Goal: Information Seeking & Learning: Find specific fact

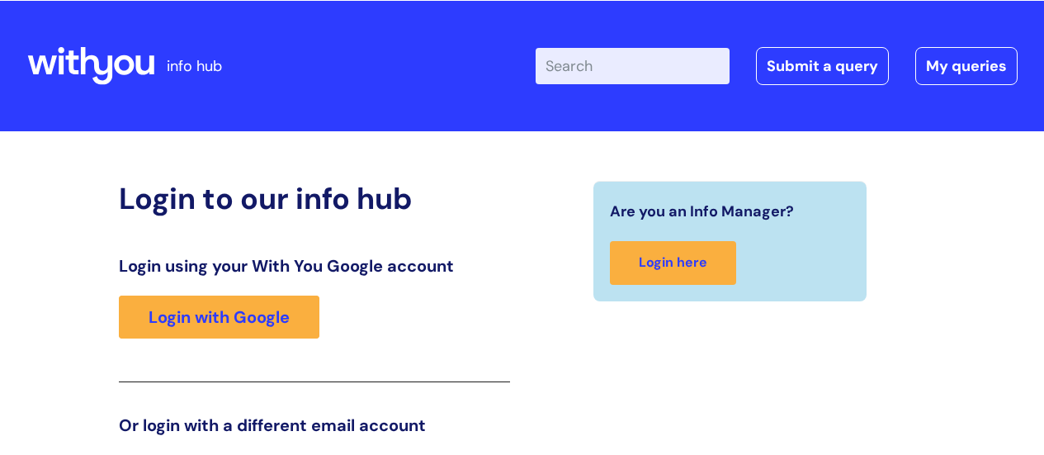
scroll to position [252, 0]
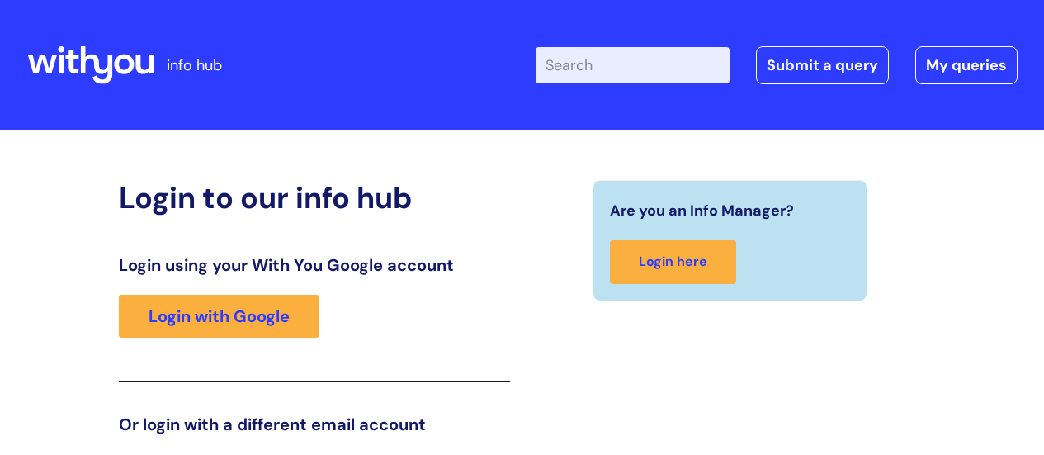
scroll to position [252, 0]
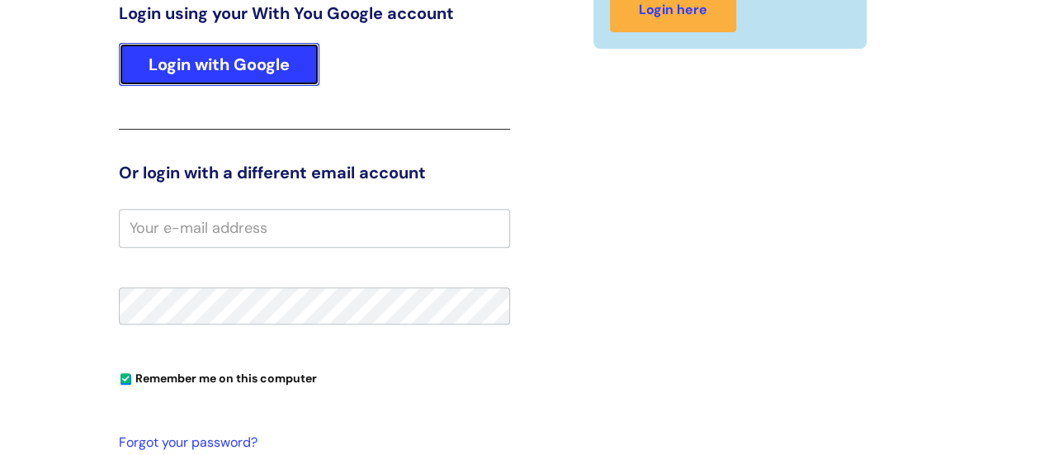
drag, startPoint x: 204, startPoint y: 49, endPoint x: 233, endPoint y: 49, distance: 28.9
click at [205, 49] on link "Login with Google" at bounding box center [219, 64] width 201 height 43
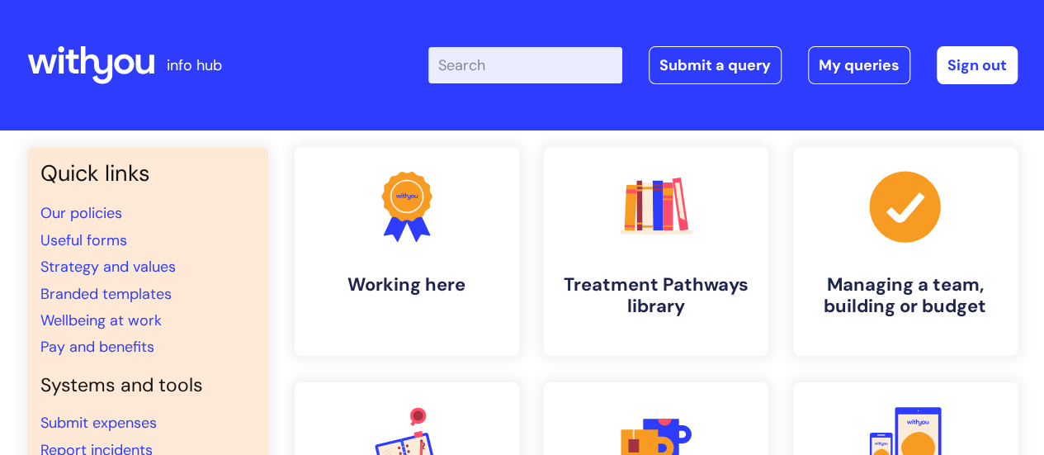
click at [538, 56] on input "Enter your search term here..." at bounding box center [525, 65] width 194 height 36
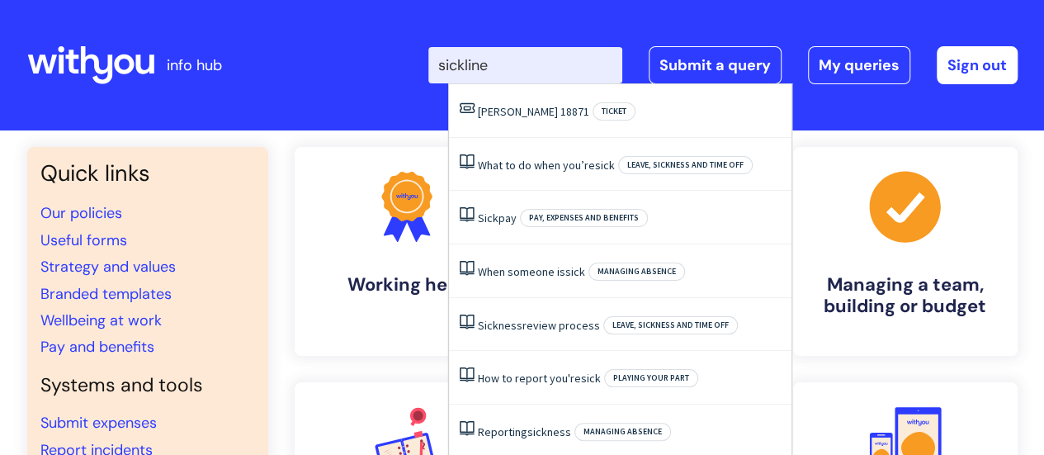
type input "sickline"
click button "Search" at bounding box center [0, 0] width 0 height 0
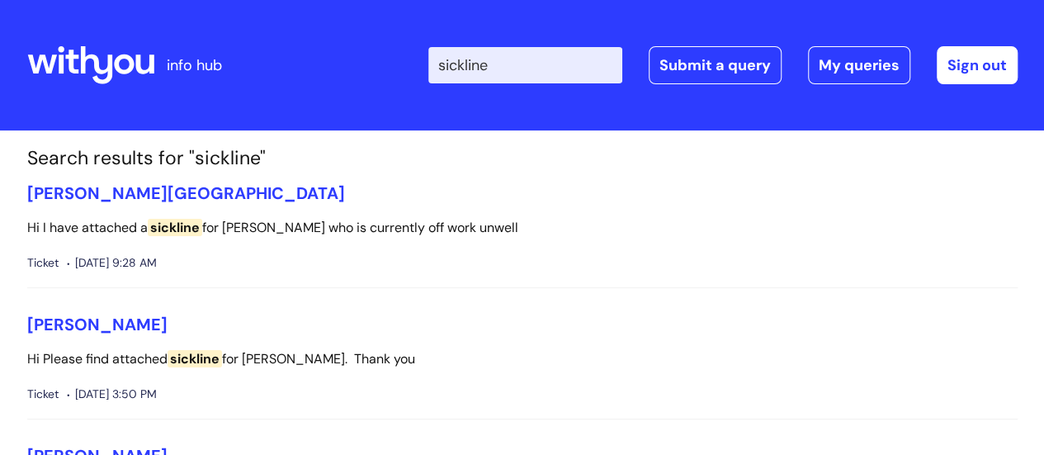
drag, startPoint x: 309, startPoint y: 235, endPoint x: 343, endPoint y: 235, distance: 33.9
click at [311, 232] on p "Hi I have attached a sickline for [PERSON_NAME] who is currently off work unwell" at bounding box center [522, 228] width 991 height 24
click at [119, 192] on link "[PERSON_NAME][GEOGRAPHIC_DATA]" at bounding box center [186, 192] width 318 height 21
drag, startPoint x: 180, startPoint y: 189, endPoint x: 188, endPoint y: 179, distance: 12.9
click at [181, 189] on h3 "[PERSON_NAME][GEOGRAPHIC_DATA]" at bounding box center [522, 193] width 991 height 20
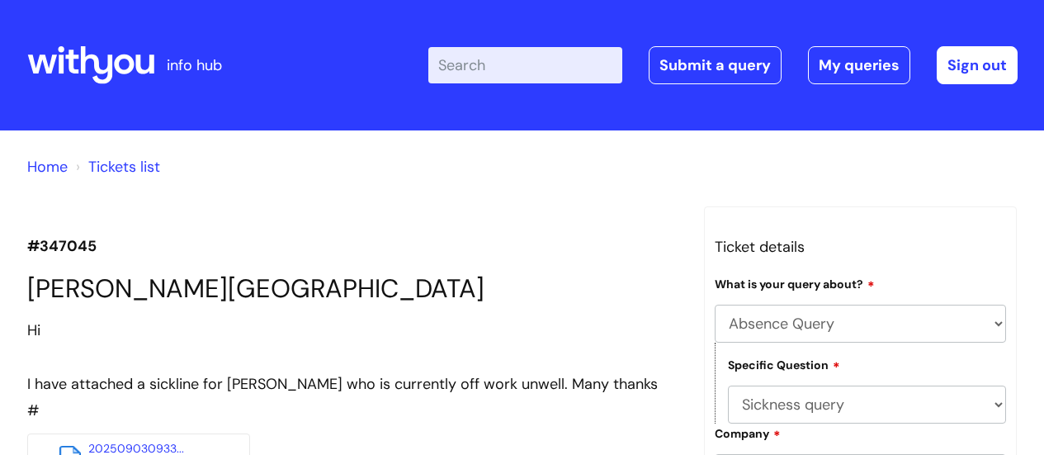
select select "Absence Query"
select select "Sickness query"
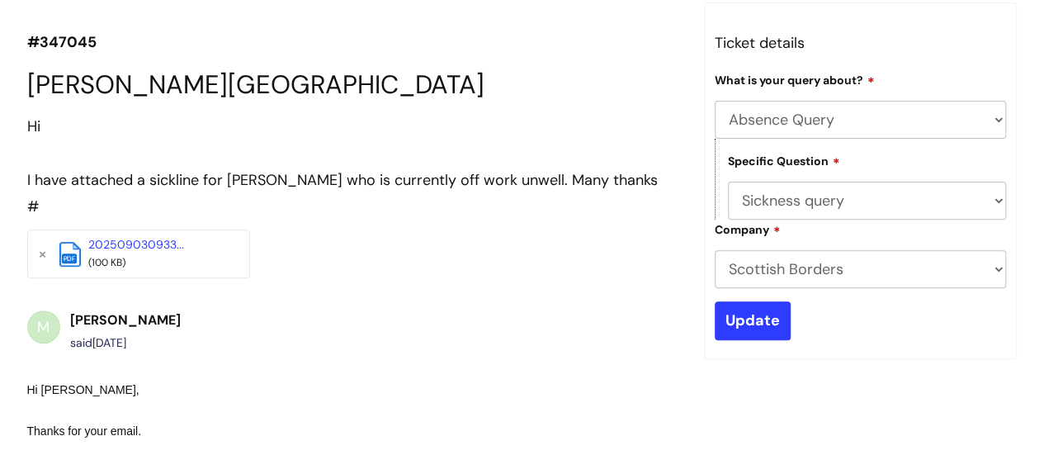
scroll to position [203, 0]
click at [160, 252] on div "202509030933..." at bounding box center [154, 246] width 132 height 20
click at [77, 249] on div "pdf" at bounding box center [69, 251] width 21 height 11
click at [74, 249] on div "pdf" at bounding box center [69, 251] width 21 height 11
click at [119, 239] on link "202509030933..." at bounding box center [136, 245] width 96 height 15
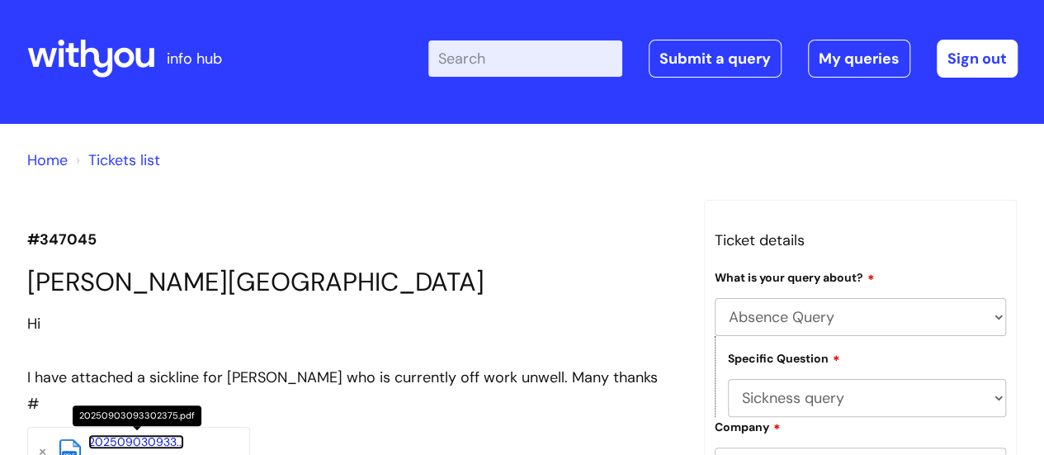
scroll to position [0, 0]
